Goal: Information Seeking & Learning: Understand process/instructions

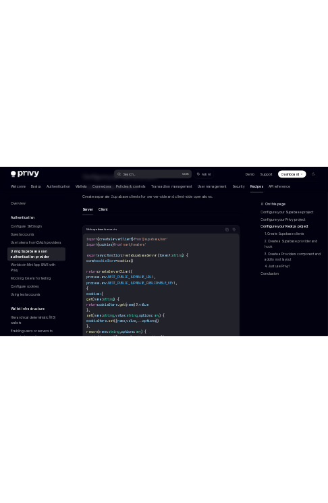
scroll to position [449, 0]
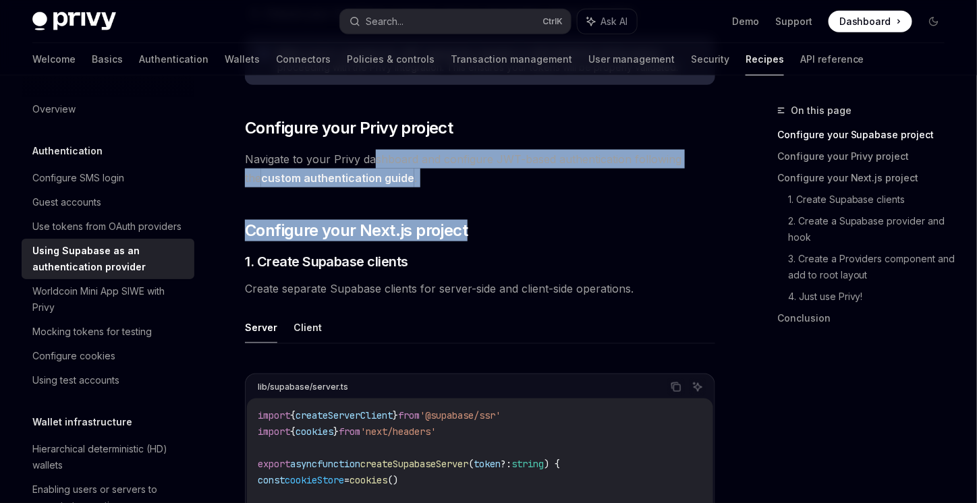
drag, startPoint x: 371, startPoint y: 163, endPoint x: 486, endPoint y: 191, distance: 118.2
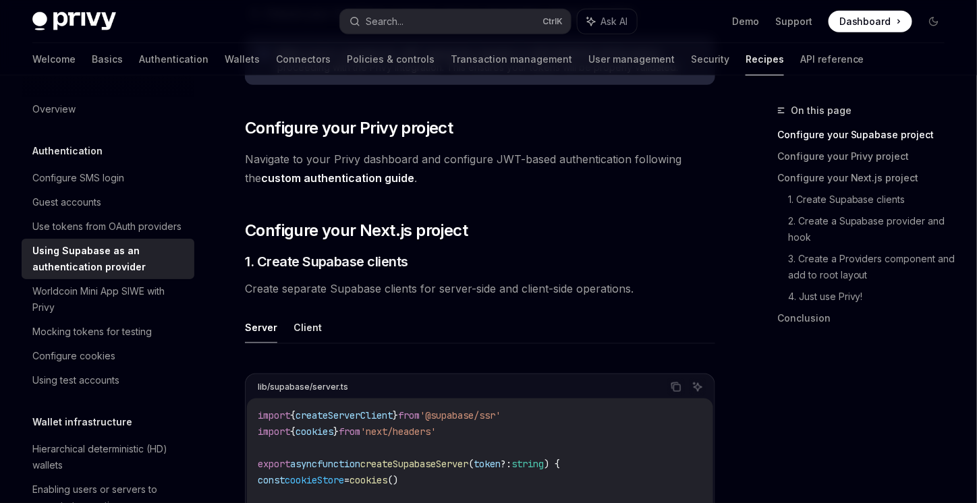
click at [360, 177] on link "custom authentication guide" at bounding box center [337, 178] width 153 height 14
type textarea "*"
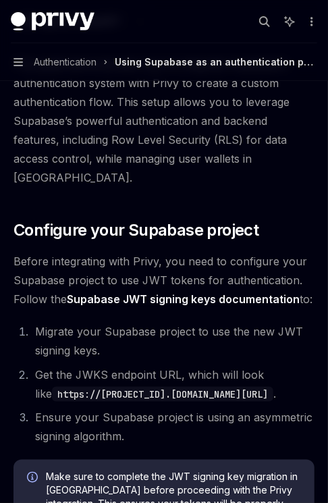
scroll to position [225, 0]
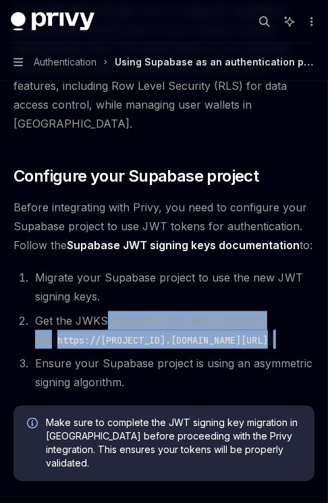
drag, startPoint x: 107, startPoint y: 298, endPoint x: 161, endPoint y: 340, distance: 68.7
click at [161, 340] on li "Get the JWKS endpoint URL, which will look like https://[PROJECT_ID].supabase.c…" at bounding box center [172, 330] width 283 height 38
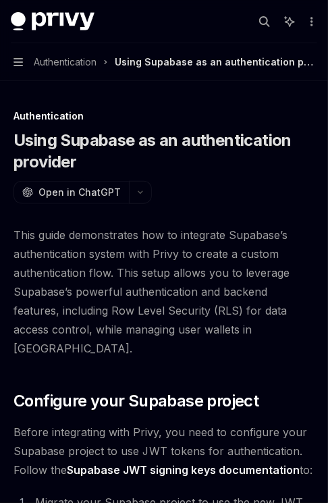
scroll to position [112, 0]
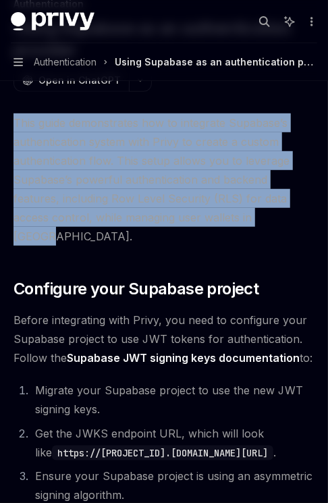
drag, startPoint x: 11, startPoint y: 121, endPoint x: 250, endPoint y: 216, distance: 256.9
click at [250, 216] on span "This guide demonstrates how to integrate Supabase’s authentication system with …" at bounding box center [163, 179] width 301 height 132
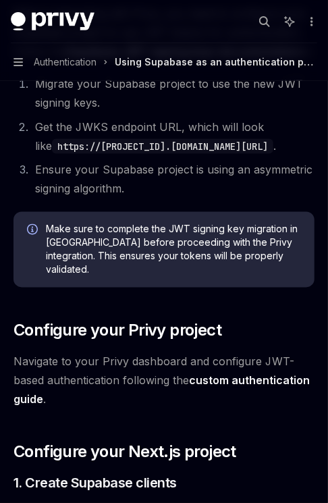
scroll to position [562, 0]
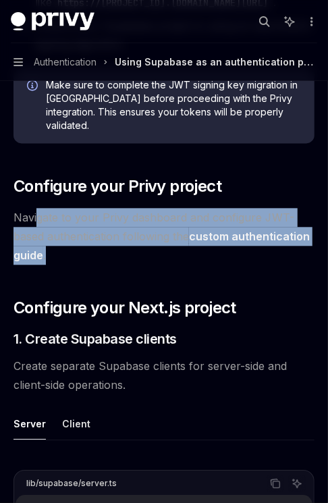
drag, startPoint x: 39, startPoint y: 206, endPoint x: 101, endPoint y: 243, distance: 72.3
click at [101, 243] on span "Navigate to your Privy dashboard and configure JWT-based authentication followi…" at bounding box center [163, 237] width 301 height 57
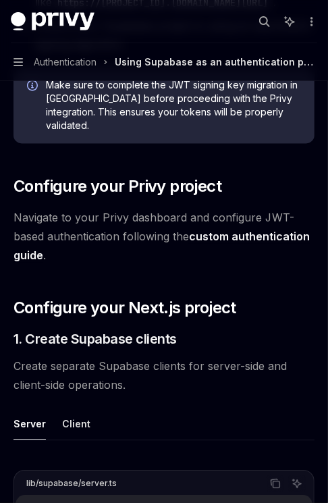
click at [274, 230] on link "custom authentication guide" at bounding box center [161, 246] width 296 height 33
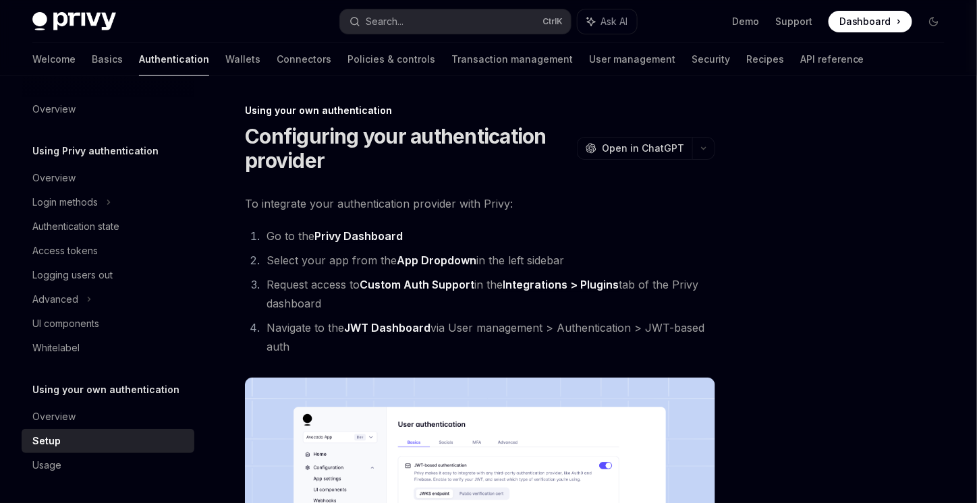
click at [888, 25] on span "Dashboard" at bounding box center [865, 21] width 52 height 13
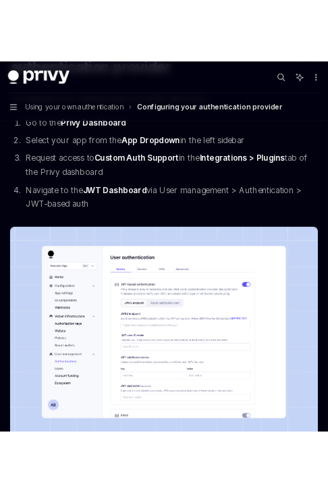
scroll to position [112, 0]
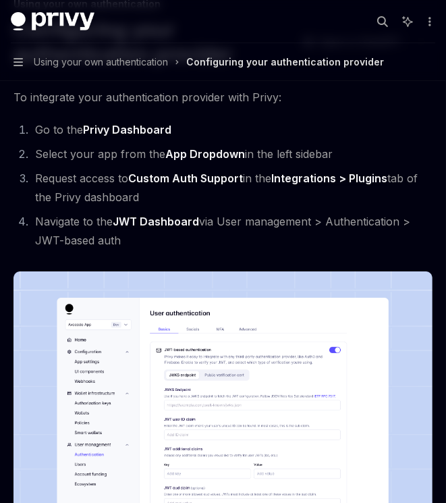
click at [236, 338] on img at bounding box center [222, 421] width 419 height 300
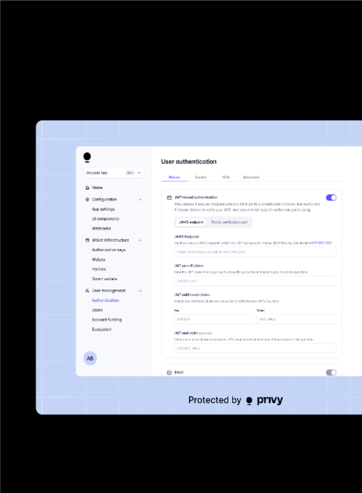
type textarea "*"
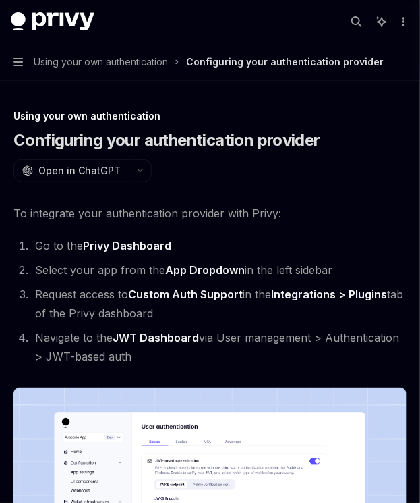
drag, startPoint x: 107, startPoint y: 304, endPoint x: 243, endPoint y: 303, distance: 136.3
click at [243, 303] on li "Request access to Custom Auth Support in the Integrations > Plugins tab of the …" at bounding box center [219, 304] width 376 height 38
drag, startPoint x: 37, startPoint y: 296, endPoint x: 211, endPoint y: 310, distance: 174.7
click at [211, 310] on li "Request access to Custom Auth Support in the Integrations > Plugins tab of the …" at bounding box center [219, 304] width 376 height 38
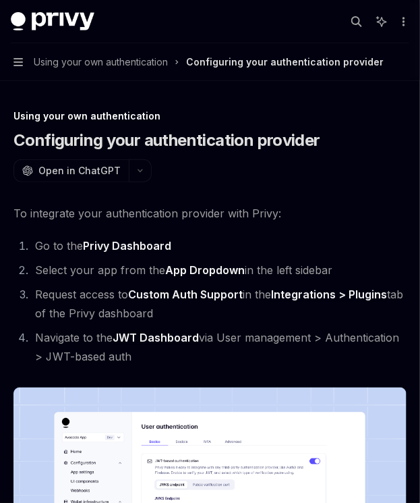
click at [211, 310] on li "Request access to Custom Auth Support in the Integrations > Plugins tab of the …" at bounding box center [219, 304] width 376 height 38
type textarea "*"
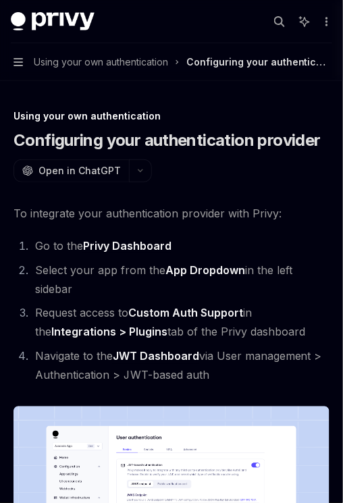
click at [193, 246] on li "Go to the Privy Dashboard" at bounding box center [180, 245] width 298 height 19
drag, startPoint x: 61, startPoint y: 205, endPoint x: 302, endPoint y: 371, distance: 292.0
click at [302, 371] on li "Navigate to the JWT Dashboard via User management > Authentication > JWT-based …" at bounding box center [180, 366] width 298 height 38
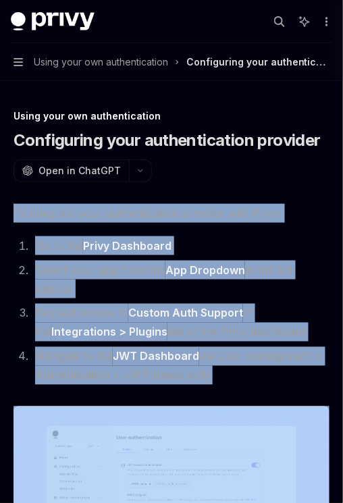
drag, startPoint x: 302, startPoint y: 371, endPoint x: 13, endPoint y: 209, distance: 331.1
drag, startPoint x: 13, startPoint y: 209, endPoint x: 242, endPoint y: 376, distance: 283.6
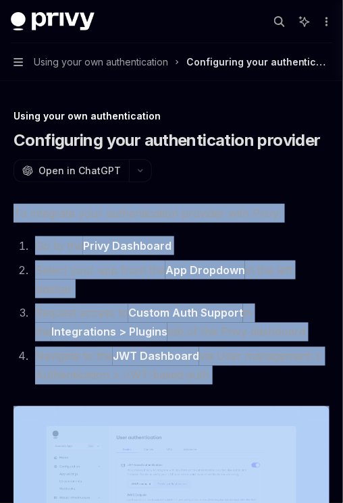
click at [242, 376] on li "Navigate to the JWT Dashboard via User management > Authentication > JWT-based …" at bounding box center [180, 366] width 298 height 38
